Goal: Task Accomplishment & Management: Manage account settings

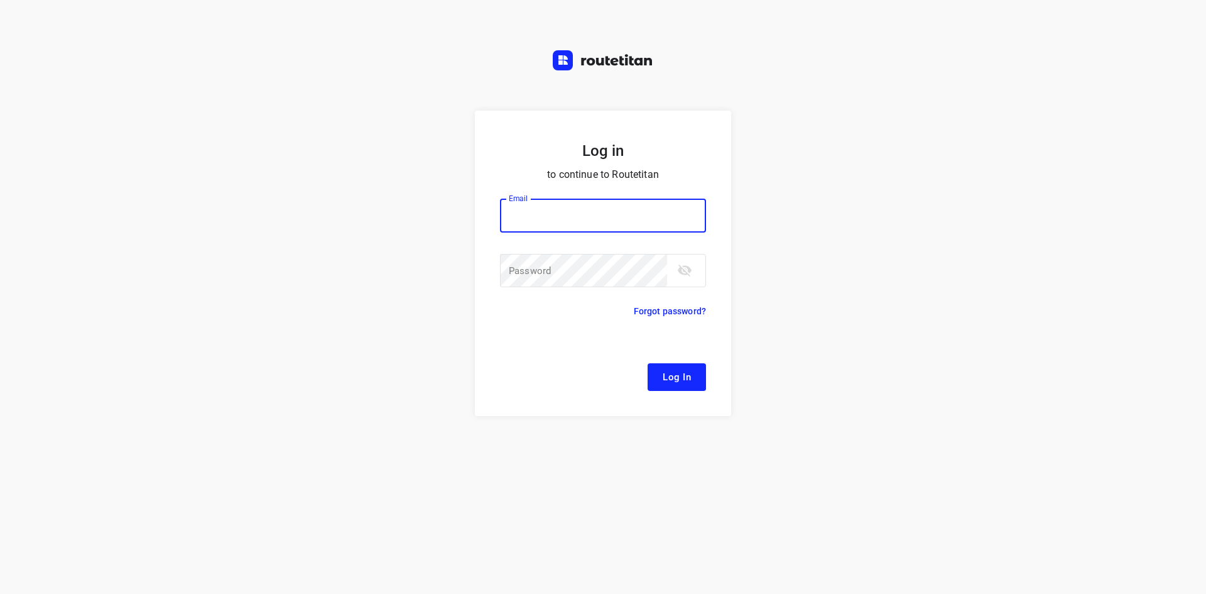
type input "[EMAIL_ADDRESS][DOMAIN_NAME]"
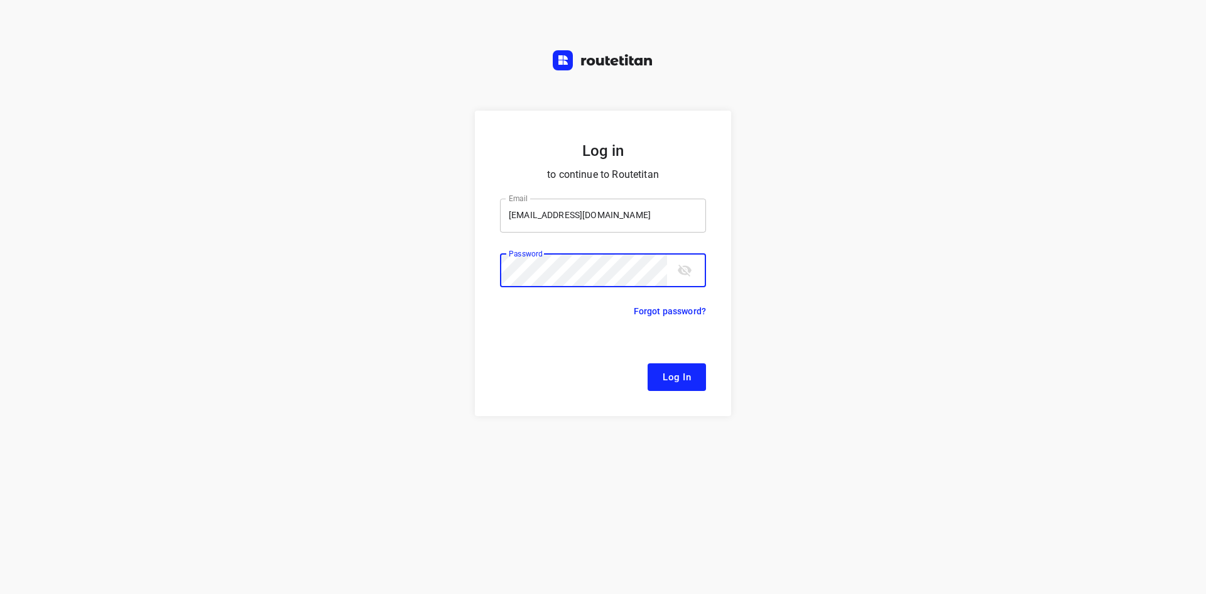
click at [648, 363] on button "Log In" at bounding box center [677, 377] width 58 height 28
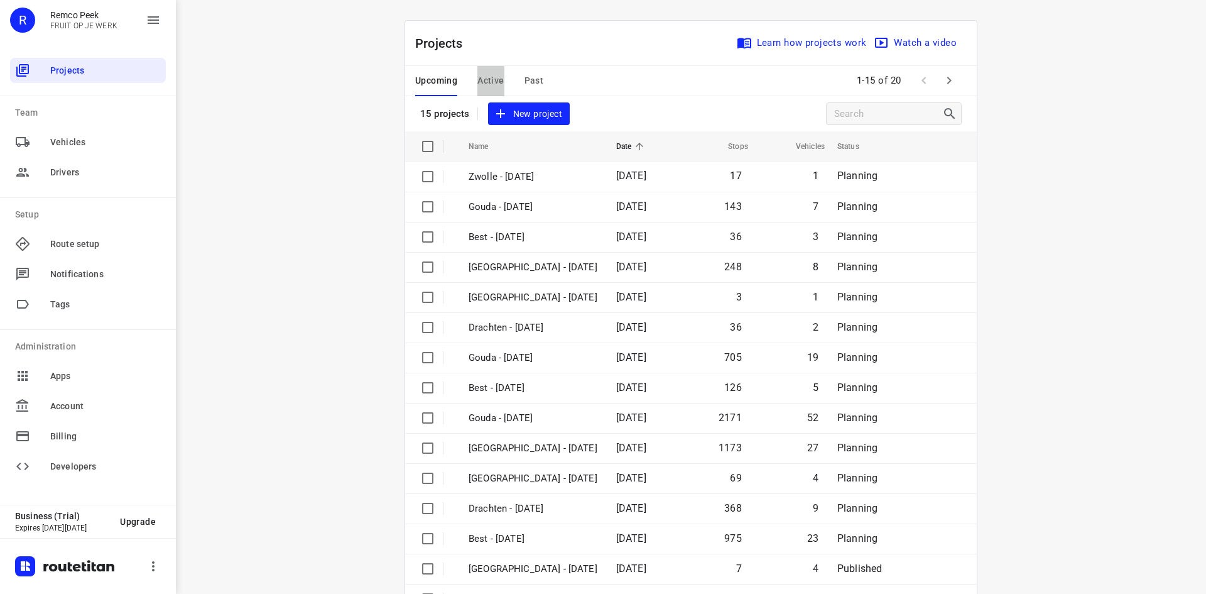
click at [488, 83] on span "Active" at bounding box center [491, 81] width 26 height 16
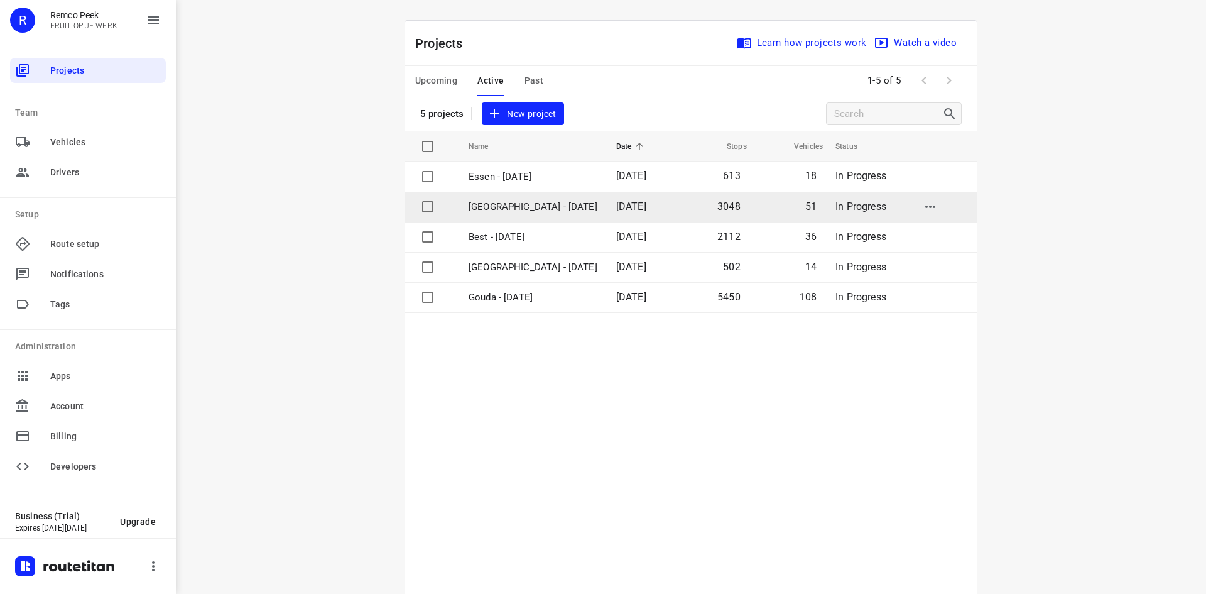
click at [616, 210] on span "[DATE]" at bounding box center [631, 206] width 30 height 12
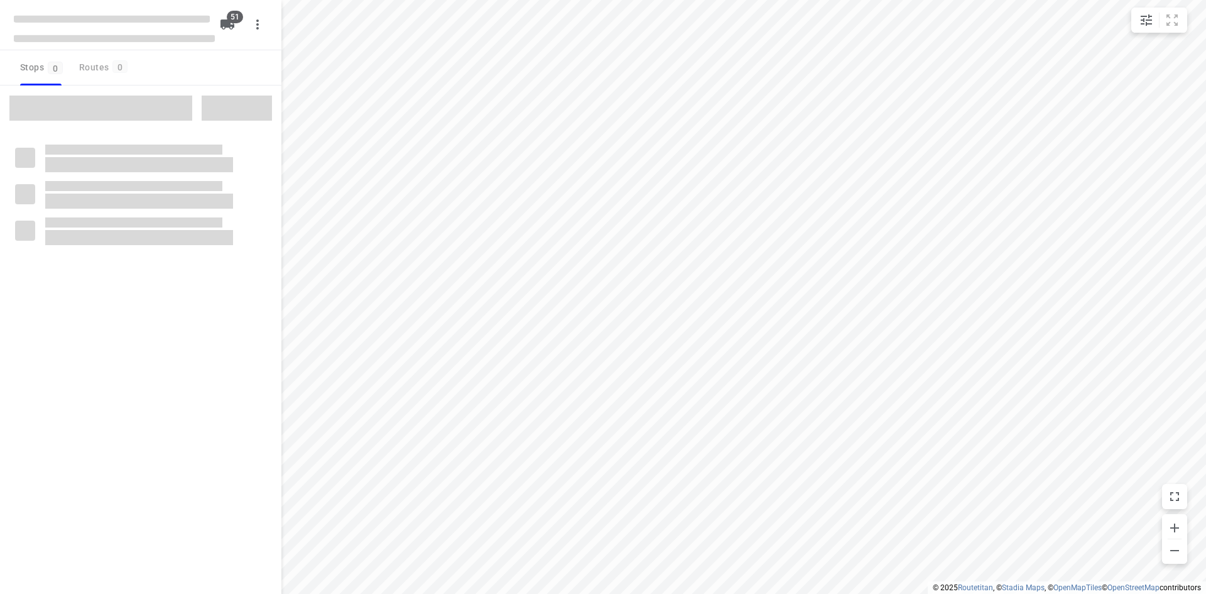
checkbox input "true"
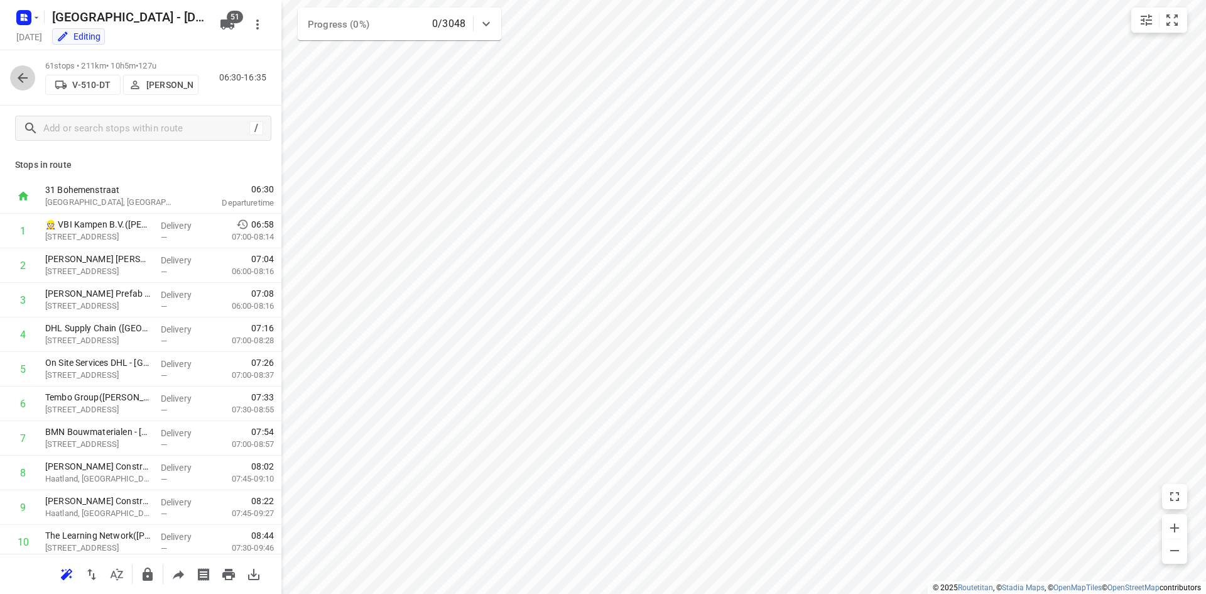
click at [23, 72] on icon "button" at bounding box center [22, 77] width 15 height 15
click at [20, 80] on icon "button" at bounding box center [23, 78] width 10 height 10
click at [27, 66] on button "button" at bounding box center [22, 77] width 25 height 25
